Goal: Task Accomplishment & Management: Use online tool/utility

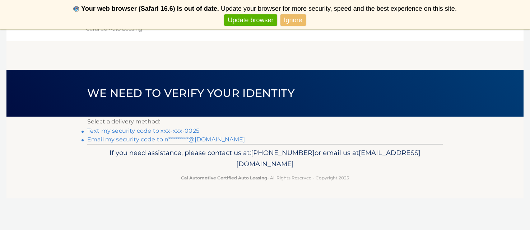
click at [139, 140] on link "Email my security code to n*********@aol.com" at bounding box center [166, 139] width 158 height 7
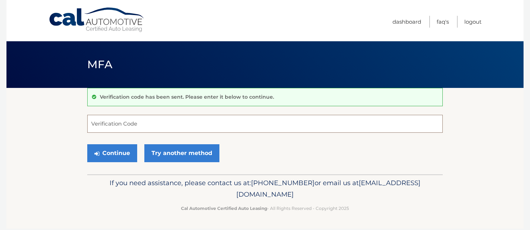
click at [125, 120] on input "Verification Code" at bounding box center [264, 124] width 355 height 18
click at [114, 126] on input "Verification Code" at bounding box center [264, 124] width 355 height 18
click at [112, 128] on input "Verification Code" at bounding box center [264, 124] width 355 height 18
type input "897460"
click at [101, 157] on button "Continue" at bounding box center [112, 153] width 50 height 18
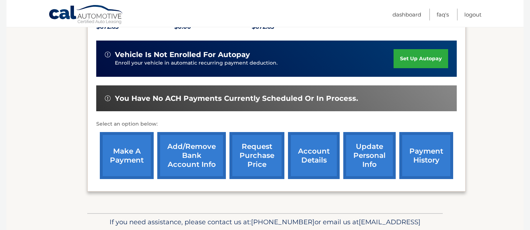
scroll to position [172, 0]
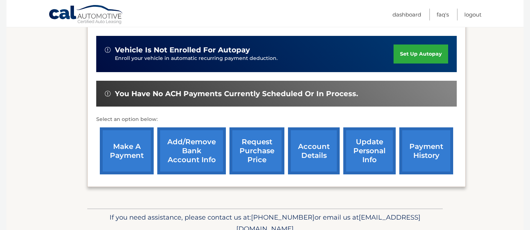
click at [123, 152] on link "make a payment" at bounding box center [127, 150] width 54 height 47
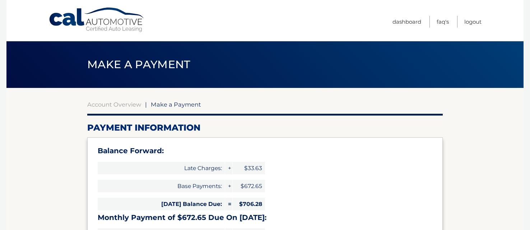
select select "ZmU5MjgzMjItYmE2Zi00NzFlLTllNWQtZWJiZTYwMTM3N2E4"
click at [347, 174] on div "Balance Forward: Late Charges: + $33.63 Base Payments: + $672.65 [DATE] Balance…" at bounding box center [264, 210] width 355 height 146
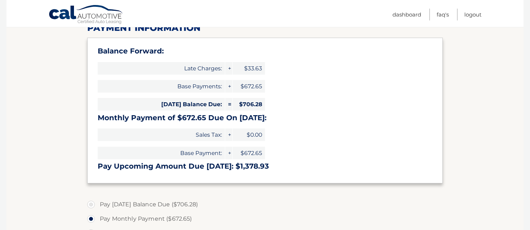
scroll to position [103, 0]
